Goal: Complete application form

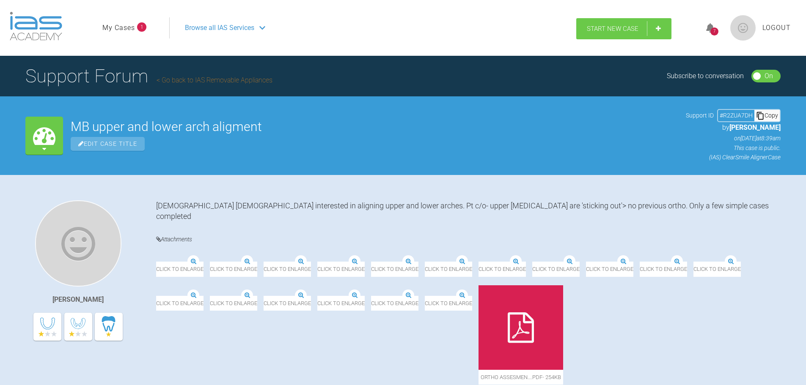
click at [598, 24] on link "Start New Case" at bounding box center [623, 28] width 95 height 21
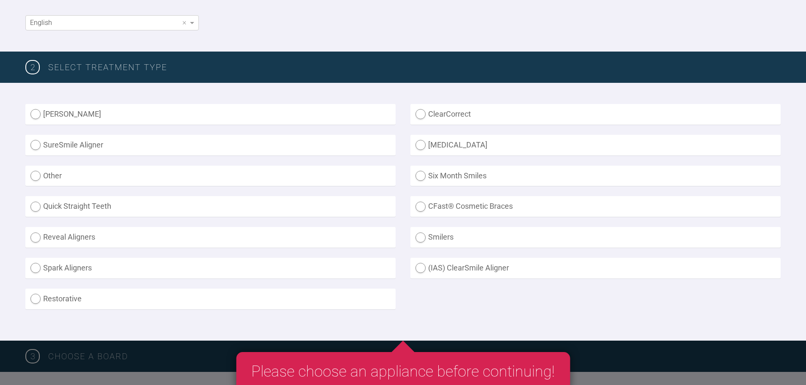
scroll to position [169, 0]
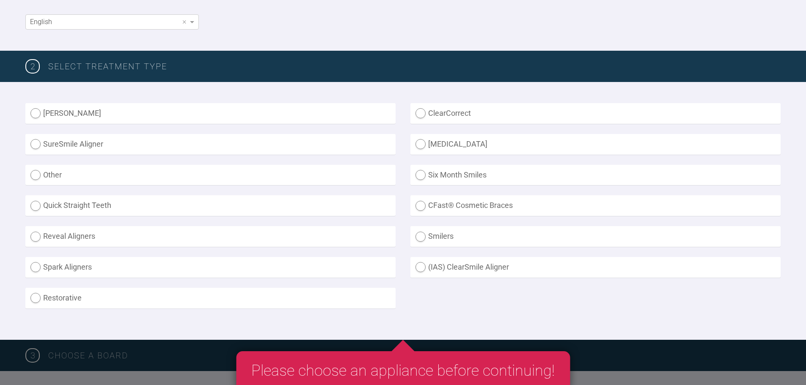
click at [425, 270] on label "(IAS) ClearSmile Aligner" at bounding box center [595, 267] width 370 height 21
radio Aligner "true"
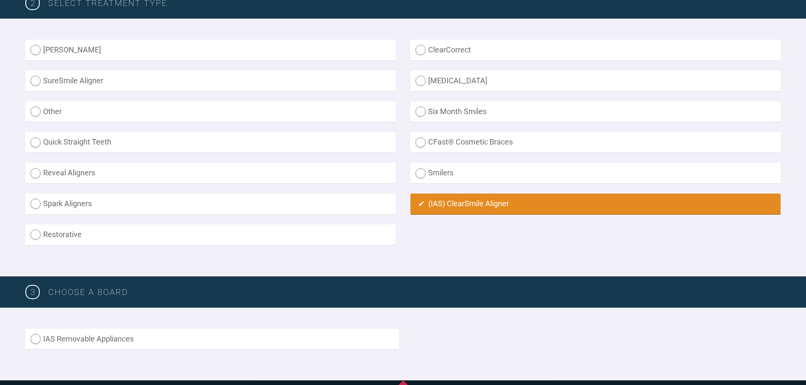
scroll to position [296, 0]
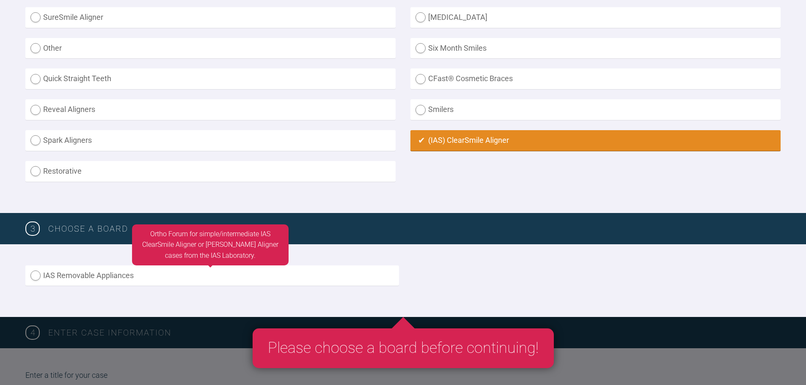
drag, startPoint x: 41, startPoint y: 278, endPoint x: 43, endPoint y: 274, distance: 4.9
click at [41, 278] on label "IAS Removable Appliances" at bounding box center [211, 276] width 373 height 21
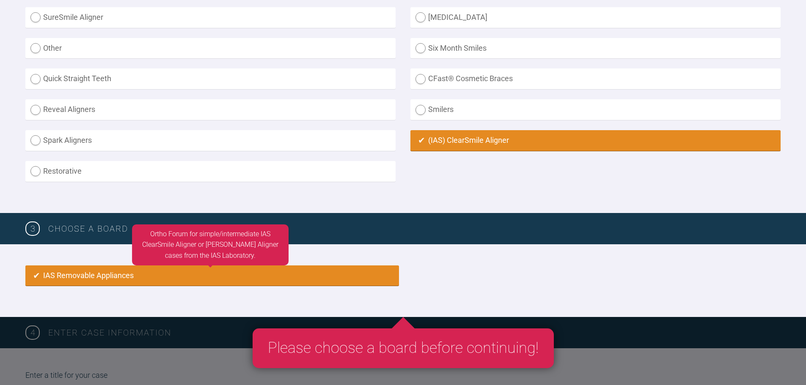
radio input "true"
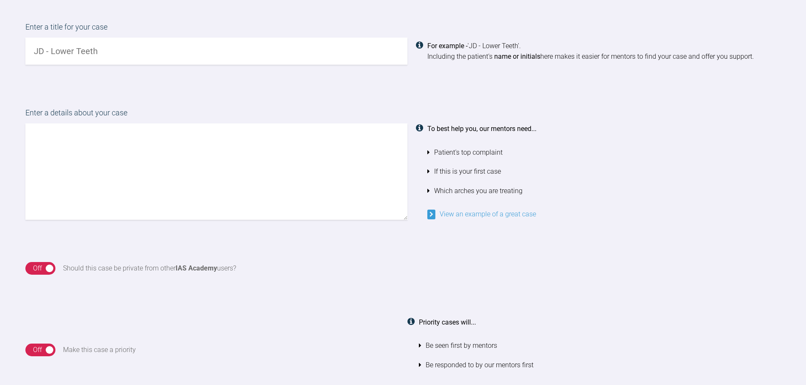
scroll to position [563, 0]
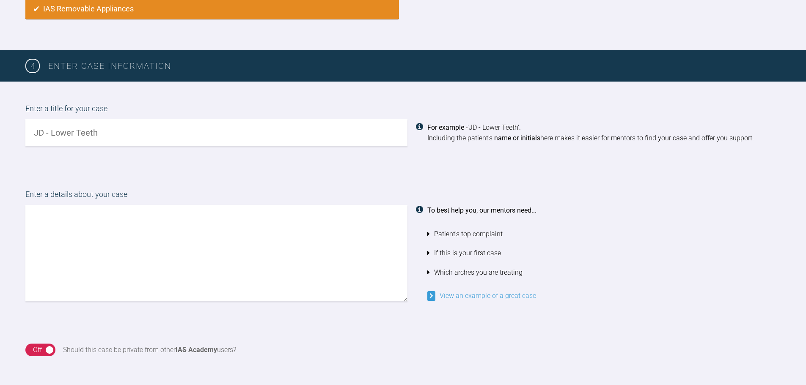
click at [151, 140] on input "text" at bounding box center [216, 132] width 382 height 27
type input "O"
type input "IB - upper anteriors"
click at [178, 235] on textarea at bounding box center [216, 253] width 382 height 96
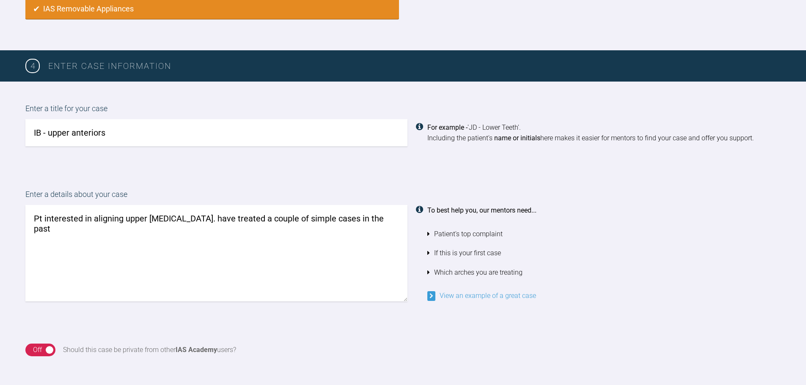
click at [183, 222] on textarea "Pt interested in aligning upper [MEDICAL_DATA]. have treated a couple of simple…" at bounding box center [216, 253] width 382 height 96
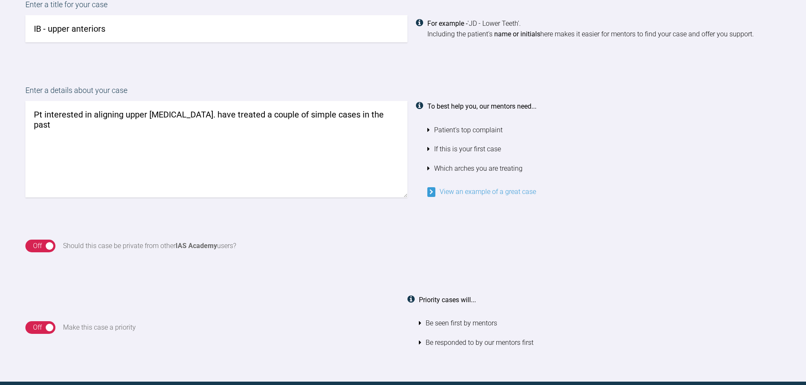
scroll to position [647, 0]
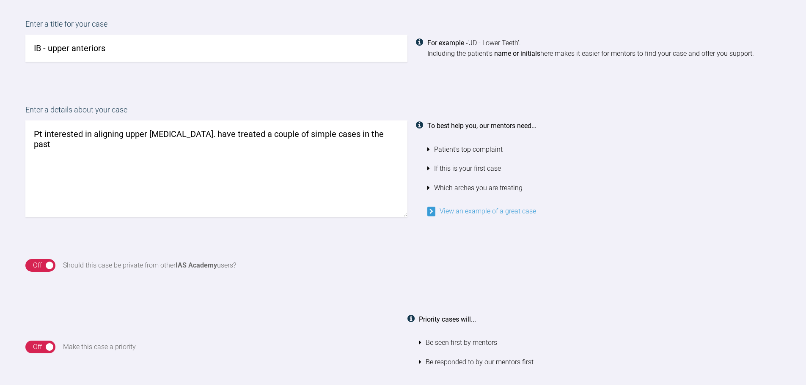
click at [137, 138] on textarea "Pt interested in aligning upper [MEDICAL_DATA]. have treated a couple of simple…" at bounding box center [216, 169] width 382 height 96
click at [177, 130] on textarea "Pt interested in aligning upper [MEDICAL_DATA]. have treated a couple of simple…" at bounding box center [216, 169] width 382 height 96
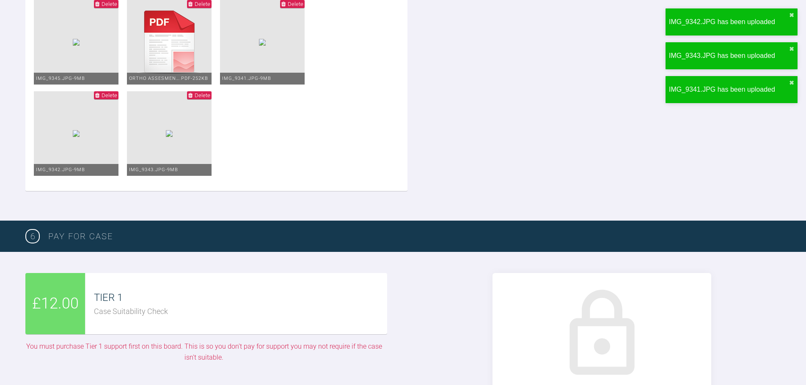
scroll to position [1831, 0]
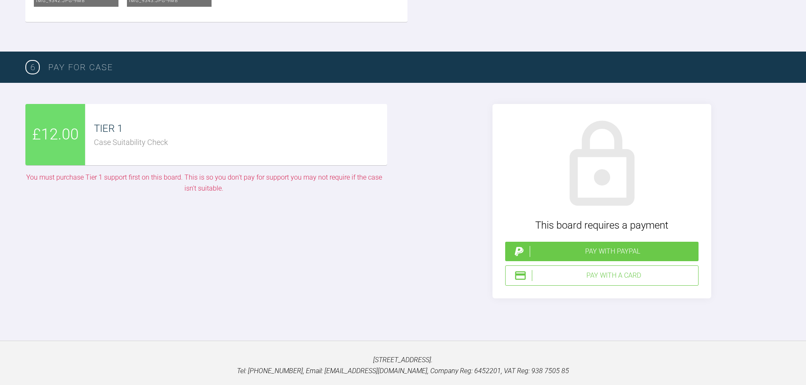
type textarea "Pt interested in aligning upper [MEDICAL_DATA] (Ul12). have treated a couple of…"
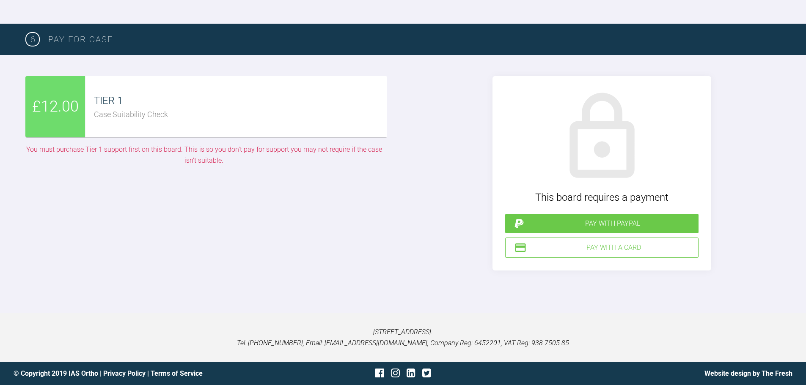
scroll to position [1874, 0]
click at [377, 271] on div "£12.00 TIER 1 Case Suitability Check You must purchase Tier 1 support first on …" at bounding box center [203, 173] width 357 height 195
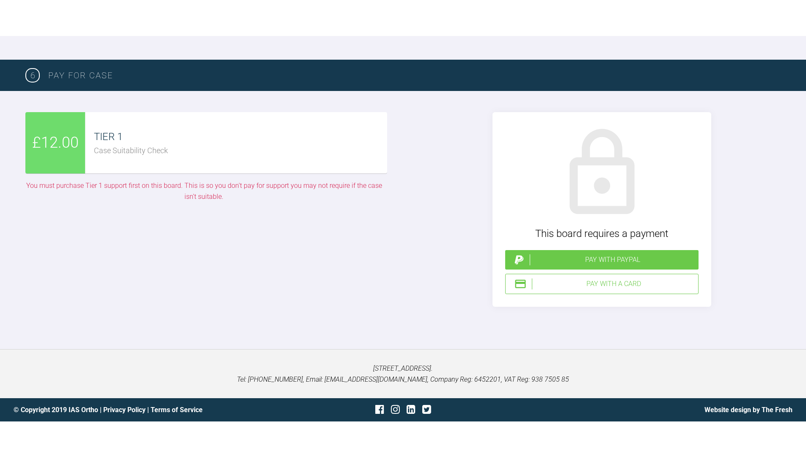
scroll to position [1958, 0]
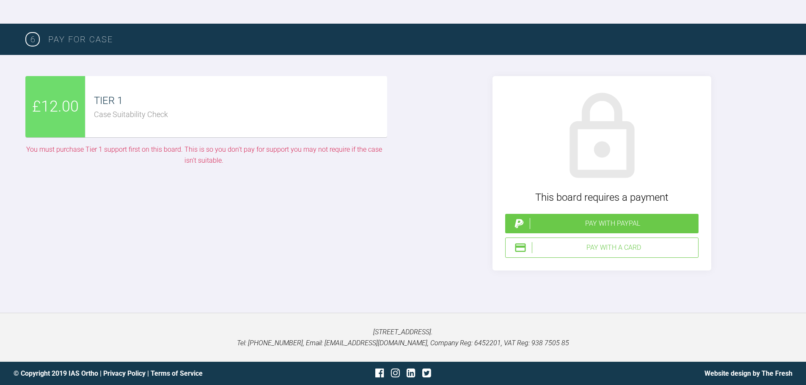
click at [41, 119] on span "£12.00" at bounding box center [55, 107] width 47 height 25
click at [608, 253] on div "Pay with a Card" at bounding box center [613, 247] width 163 height 11
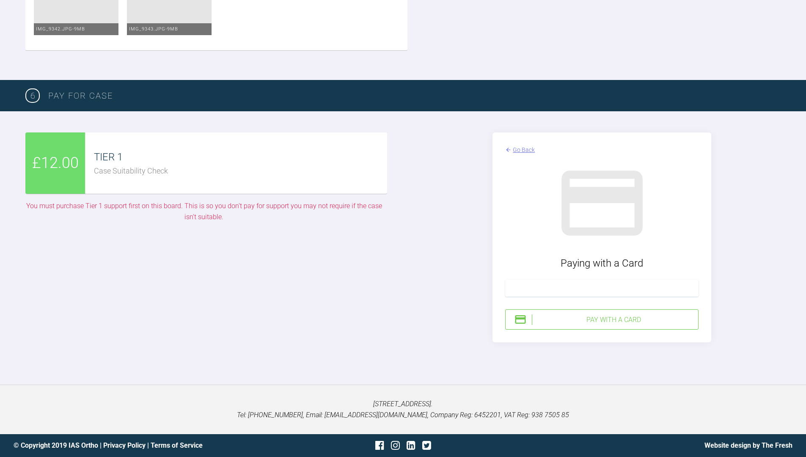
click at [605, 325] on div "Pay with a Card" at bounding box center [613, 319] width 163 height 11
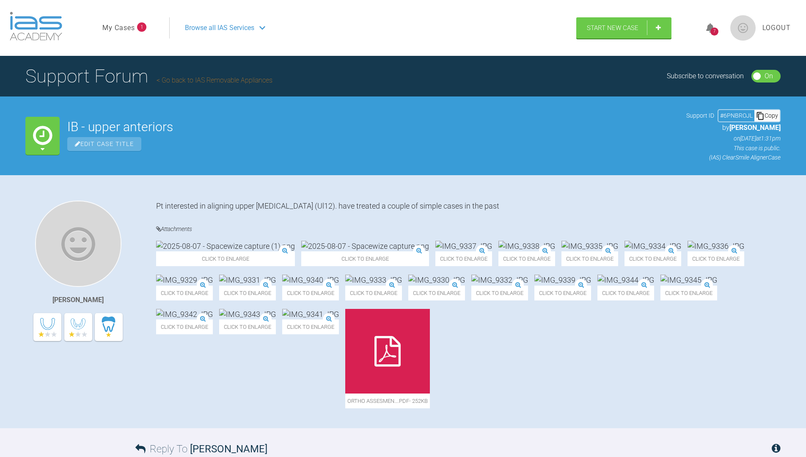
click at [384, 37] on div "Browse all IAS Services" at bounding box center [369, 27] width 384 height 21
